Goal: Task Accomplishment & Management: Complete application form

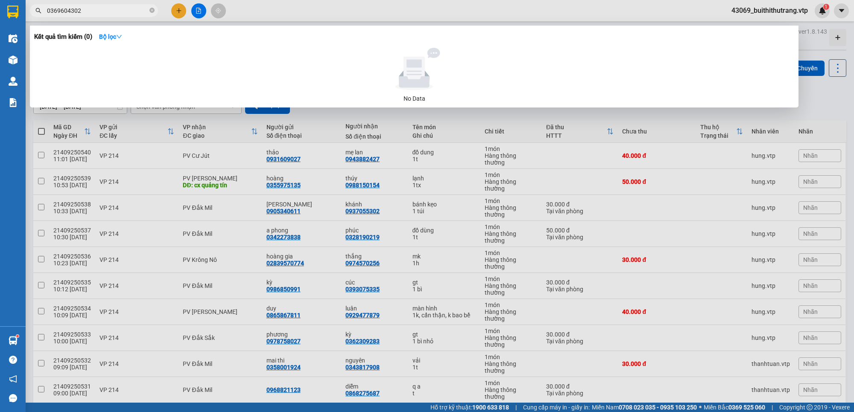
drag, startPoint x: 80, startPoint y: 12, endPoint x: 37, endPoint y: 7, distance: 42.9
click at [39, 11] on div "0369604302" at bounding box center [83, 10] width 167 height 13
type input "0977503393"
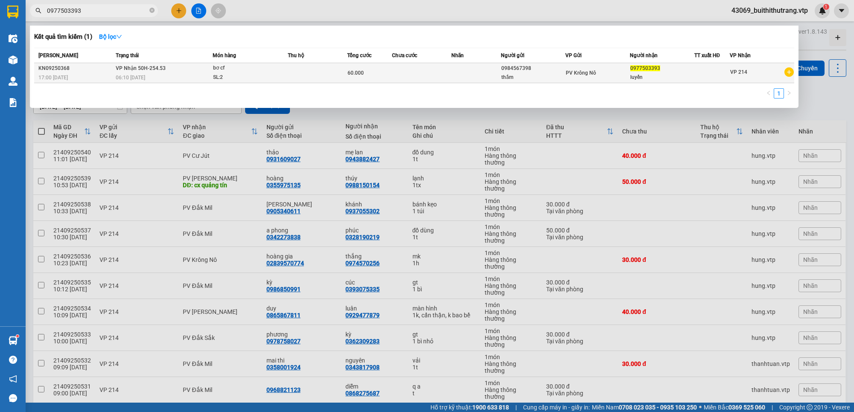
click at [529, 71] on div "0984567398" at bounding box center [533, 68] width 64 height 9
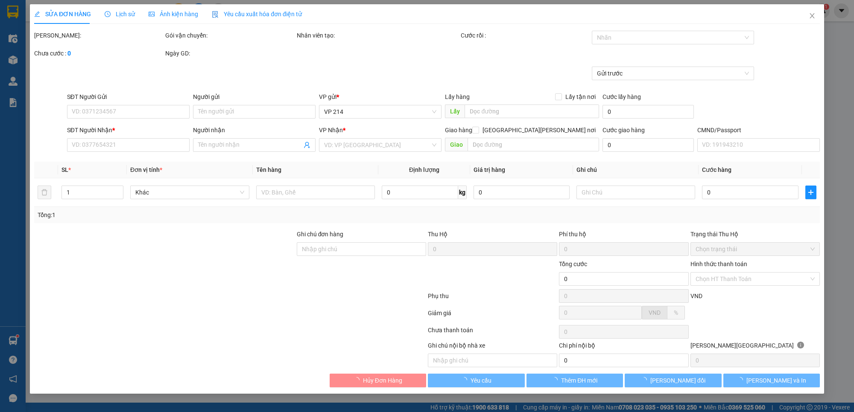
type input "3.000"
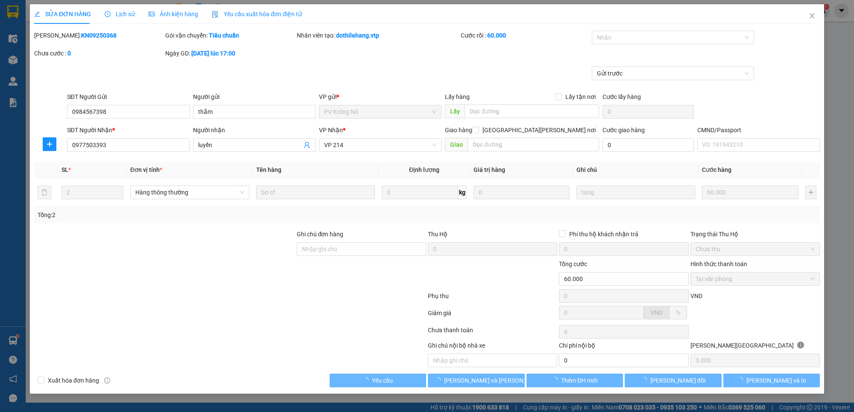
type input "0984567398"
type input "thắm"
type input "0977503393"
type input "luyến"
type input "60.000"
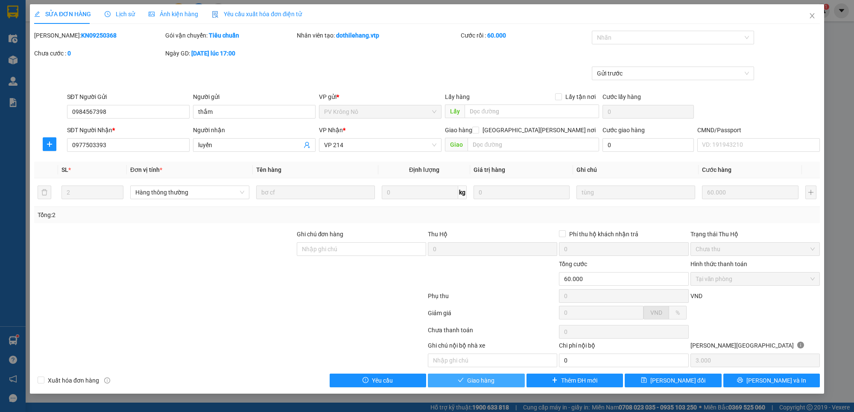
click at [487, 385] on span "Giao hàng" at bounding box center [480, 380] width 27 height 9
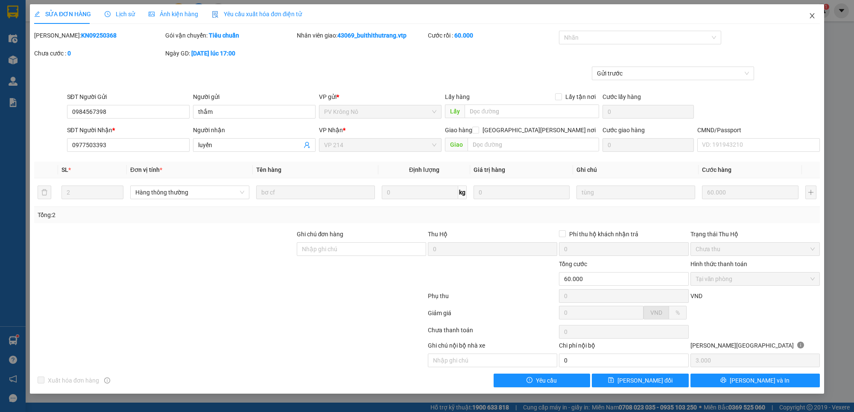
click at [813, 16] on icon "close" at bounding box center [812, 15] width 5 height 5
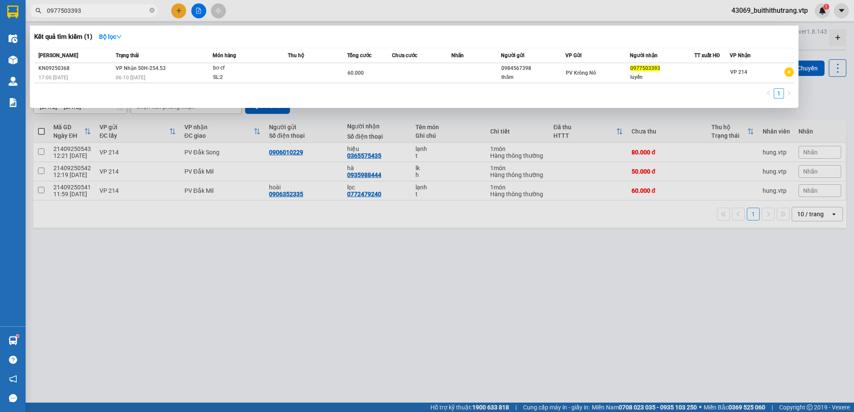
drag, startPoint x: 90, startPoint y: 12, endPoint x: 41, endPoint y: 18, distance: 49.8
click at [41, 18] on div "Kết quả [PERSON_NAME] ( 1 ) Bộ lọc Mã ĐH Trạng thái Món hàng Thu hộ Tổng [PERSO…" at bounding box center [83, 10] width 167 height 15
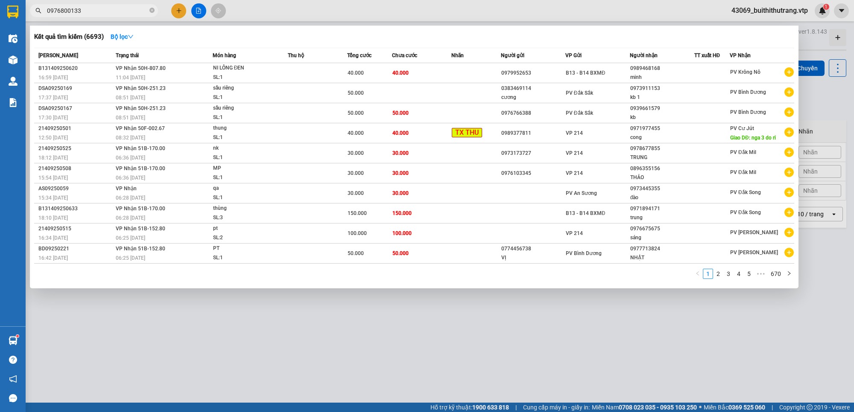
type input "0976800133"
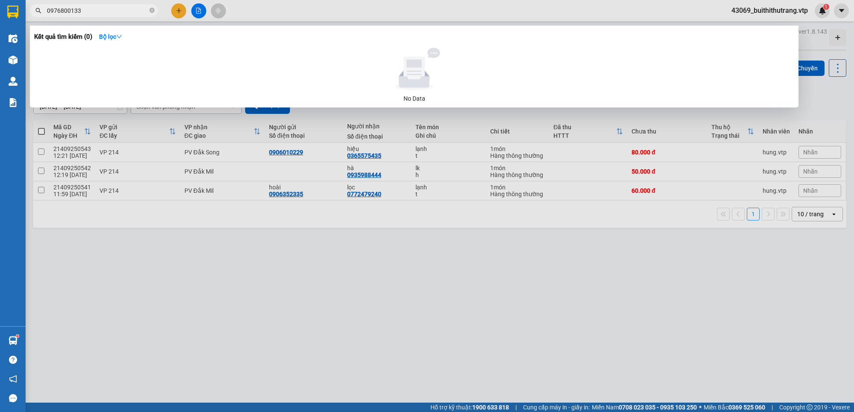
click at [284, 316] on div at bounding box center [427, 206] width 854 height 412
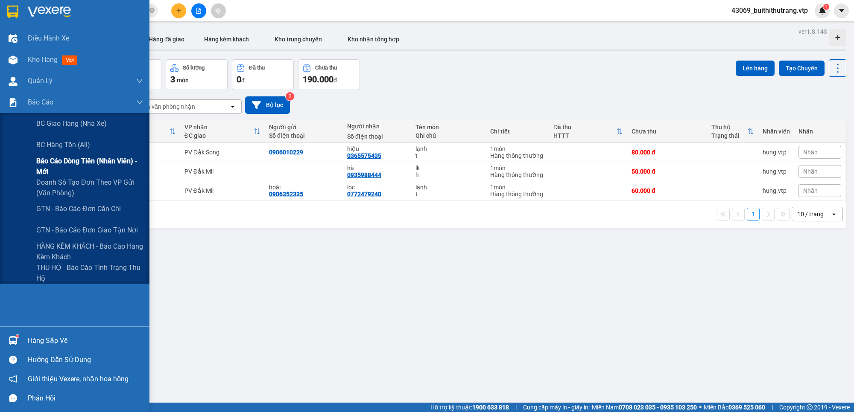
click at [50, 161] on span "Báo cáo dòng tiền (nhân viên) - mới" at bounding box center [89, 166] width 107 height 21
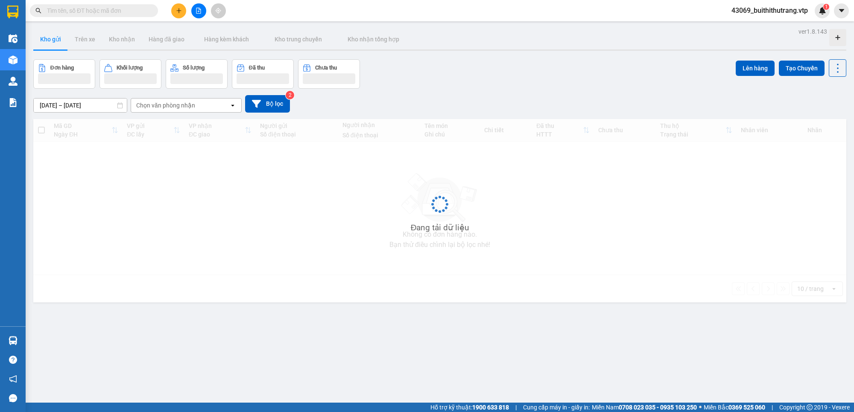
click at [777, 9] on span "43069_buithithutrang.vtp" at bounding box center [770, 10] width 90 height 11
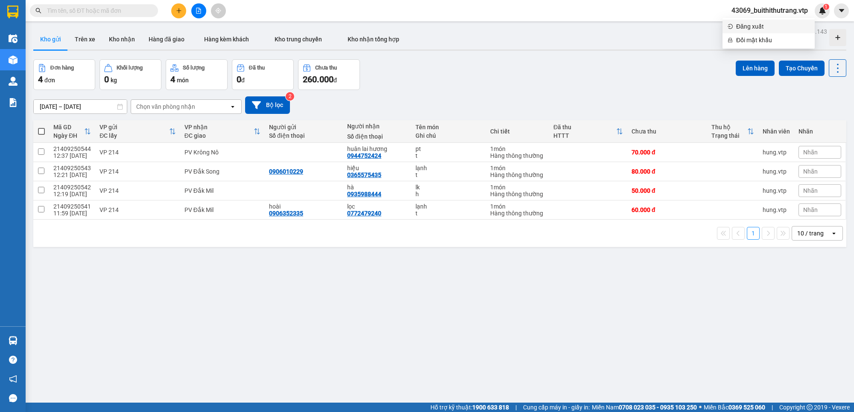
click at [778, 28] on span "Đăng xuất" at bounding box center [772, 26] width 73 height 9
